Goal: Use online tool/utility

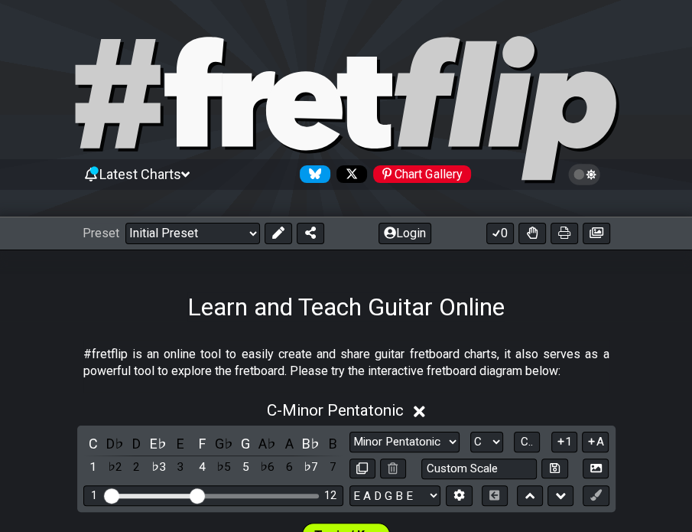
scroll to position [2384, 0]
click at [350, 440] on select "Minor Pentatonic Click to edit Minor Pentatonic Major Pentatonic Minor Blues Ma…" at bounding box center [405, 442] width 110 height 21
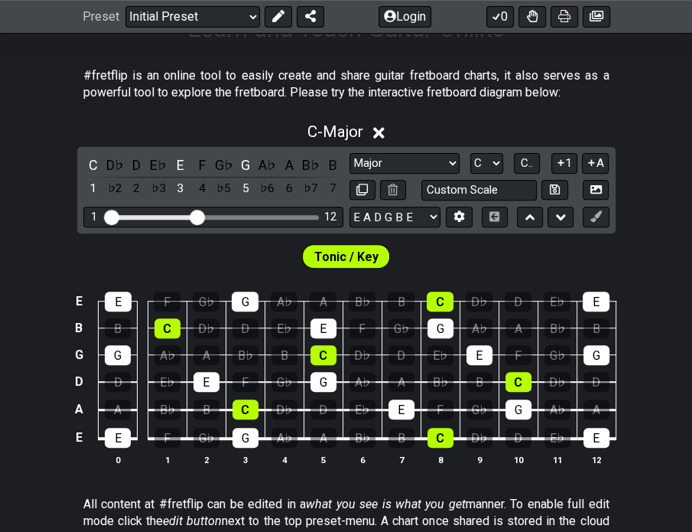
scroll to position [306, 0]
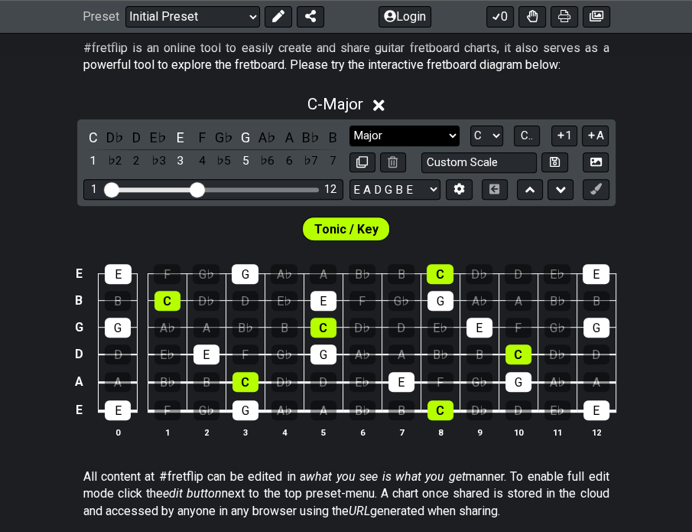
click at [419, 145] on select "Minor Pentatonic Click to edit Minor Pentatonic Major Pentatonic Minor Blues Ma…" at bounding box center [405, 135] width 110 height 21
select select "Major / [PERSON_NAME]"
click at [350, 134] on select "Minor Pentatonic Click to edit Minor Pentatonic Major Pentatonic Minor Blues Ma…" at bounding box center [405, 135] width 110 height 21
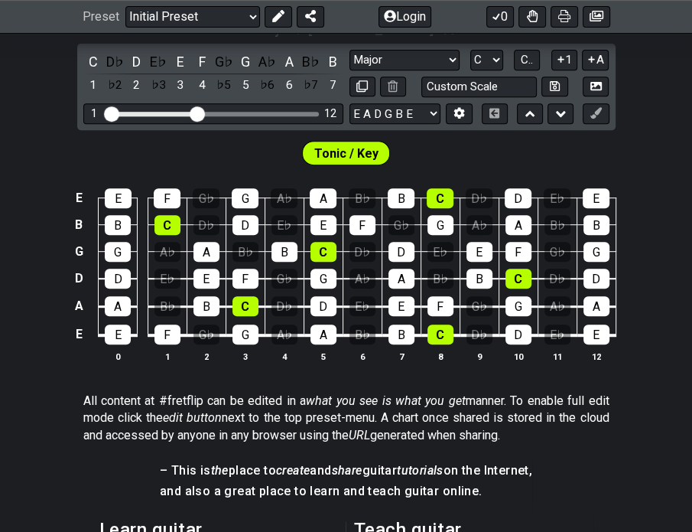
scroll to position [383, 0]
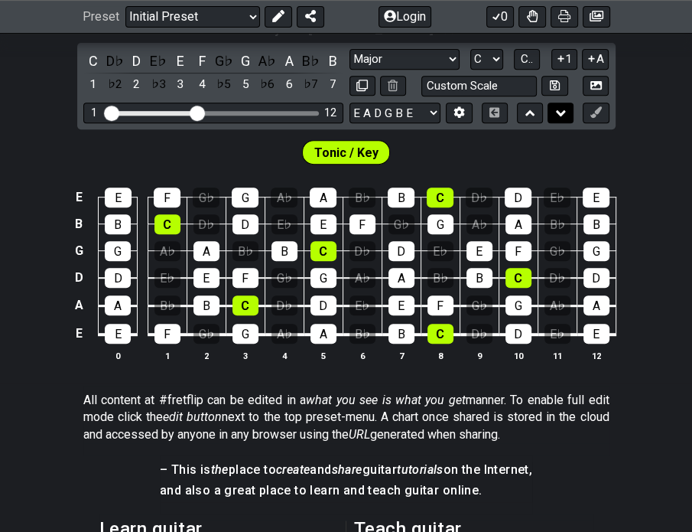
click at [549, 122] on button at bounding box center [561, 113] width 26 height 21
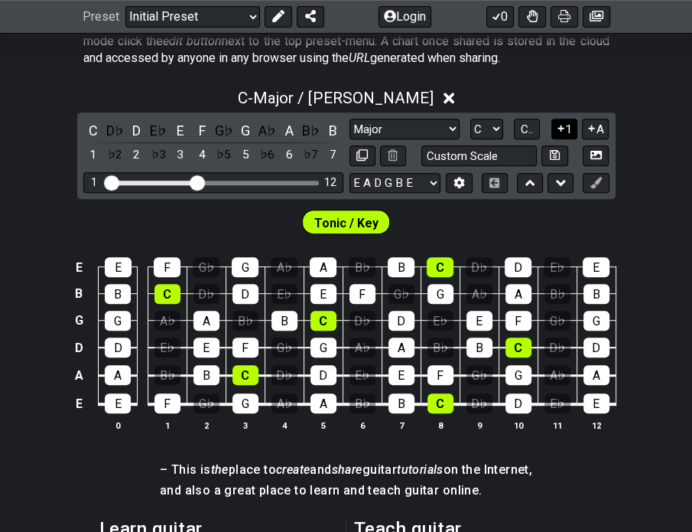
click at [557, 191] on icon at bounding box center [561, 182] width 10 height 15
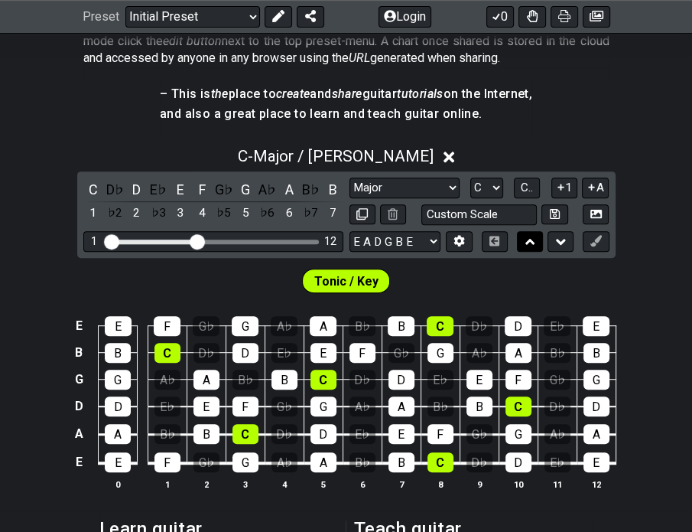
click at [533, 249] on icon at bounding box center [531, 241] width 10 height 15
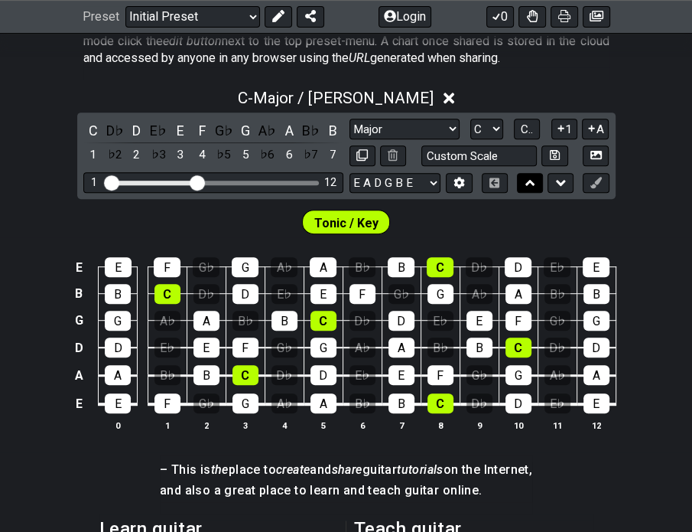
click at [528, 186] on icon at bounding box center [531, 182] width 10 height 15
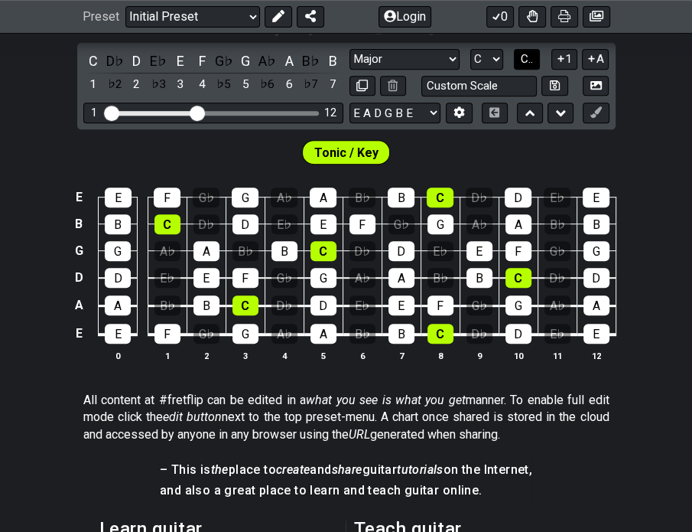
click at [524, 64] on span "C.." at bounding box center [527, 59] width 12 height 14
